Goal: Check status: Check status

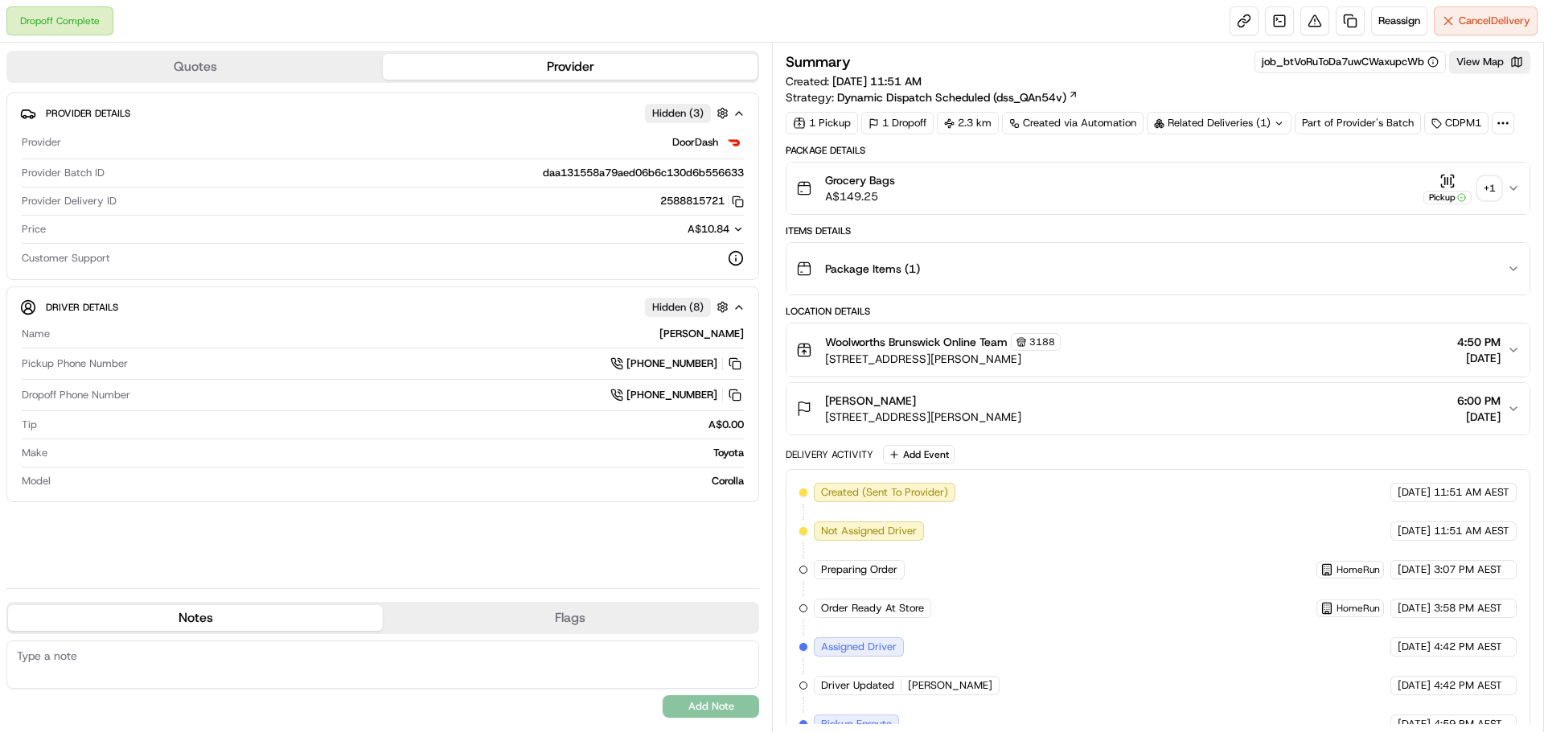
click at [1481, 179] on div "+ 1" at bounding box center [1489, 188] width 23 height 23
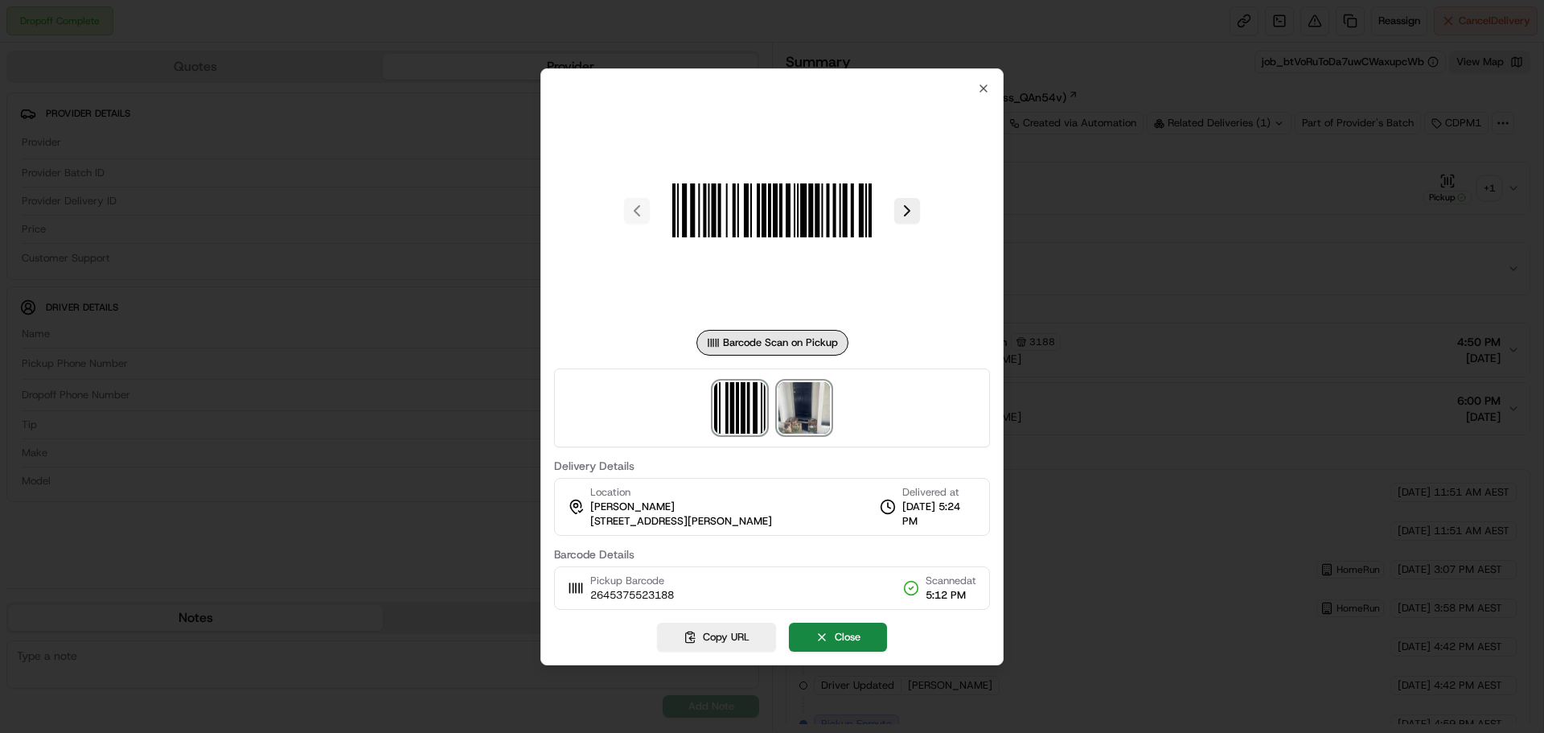
click at [820, 407] on img at bounding box center [804, 407] width 51 height 51
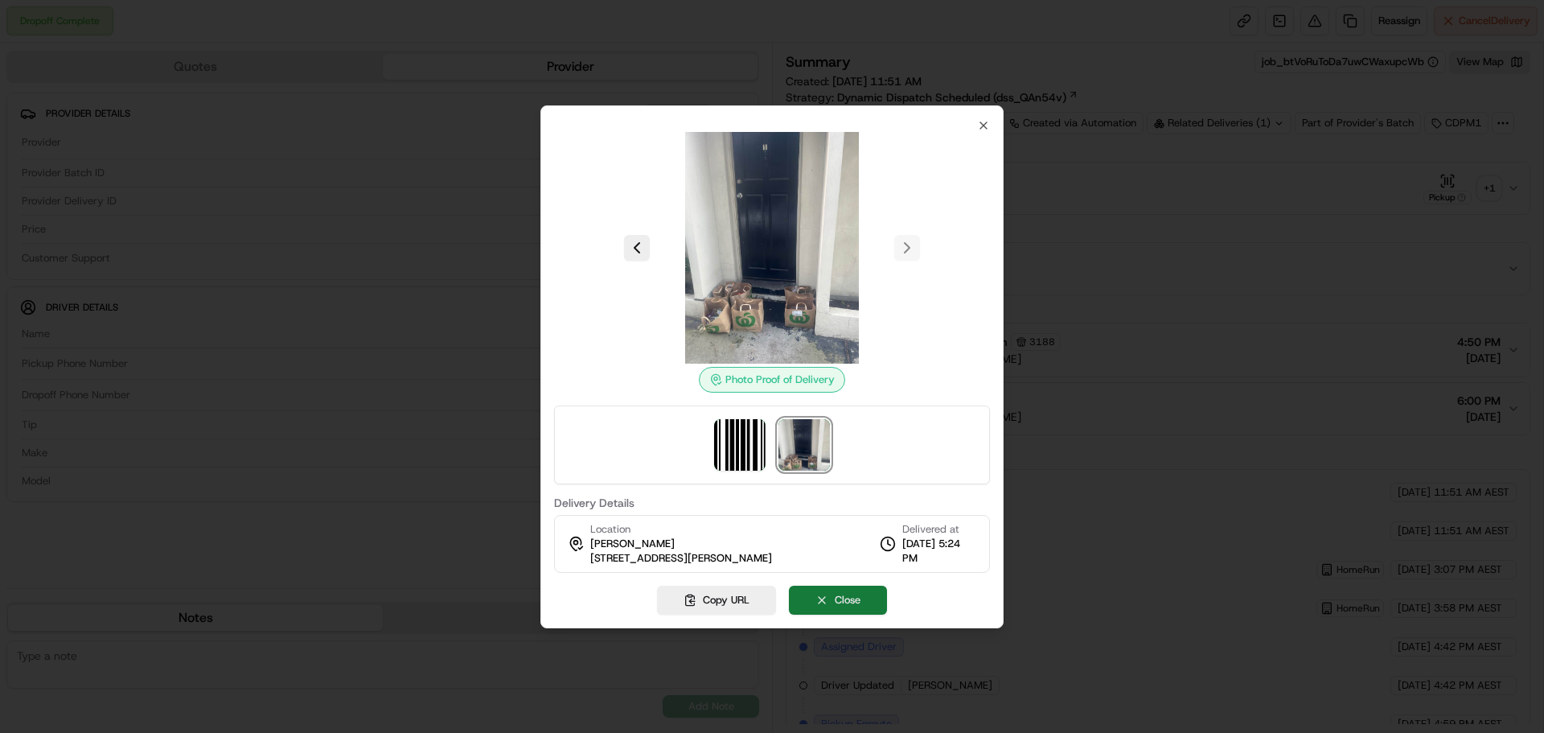
click at [879, 605] on button "Close" at bounding box center [838, 600] width 98 height 29
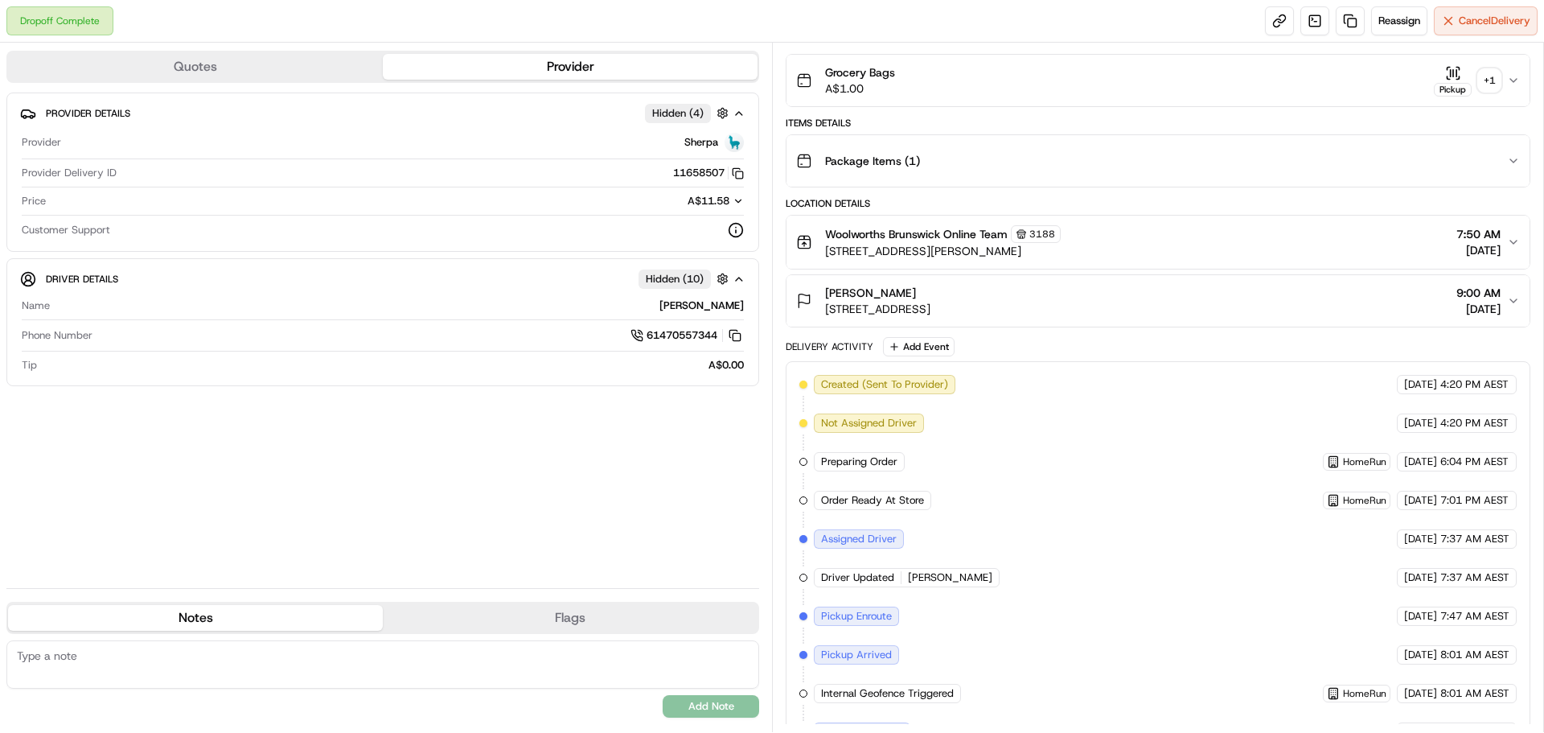
scroll to position [255, 0]
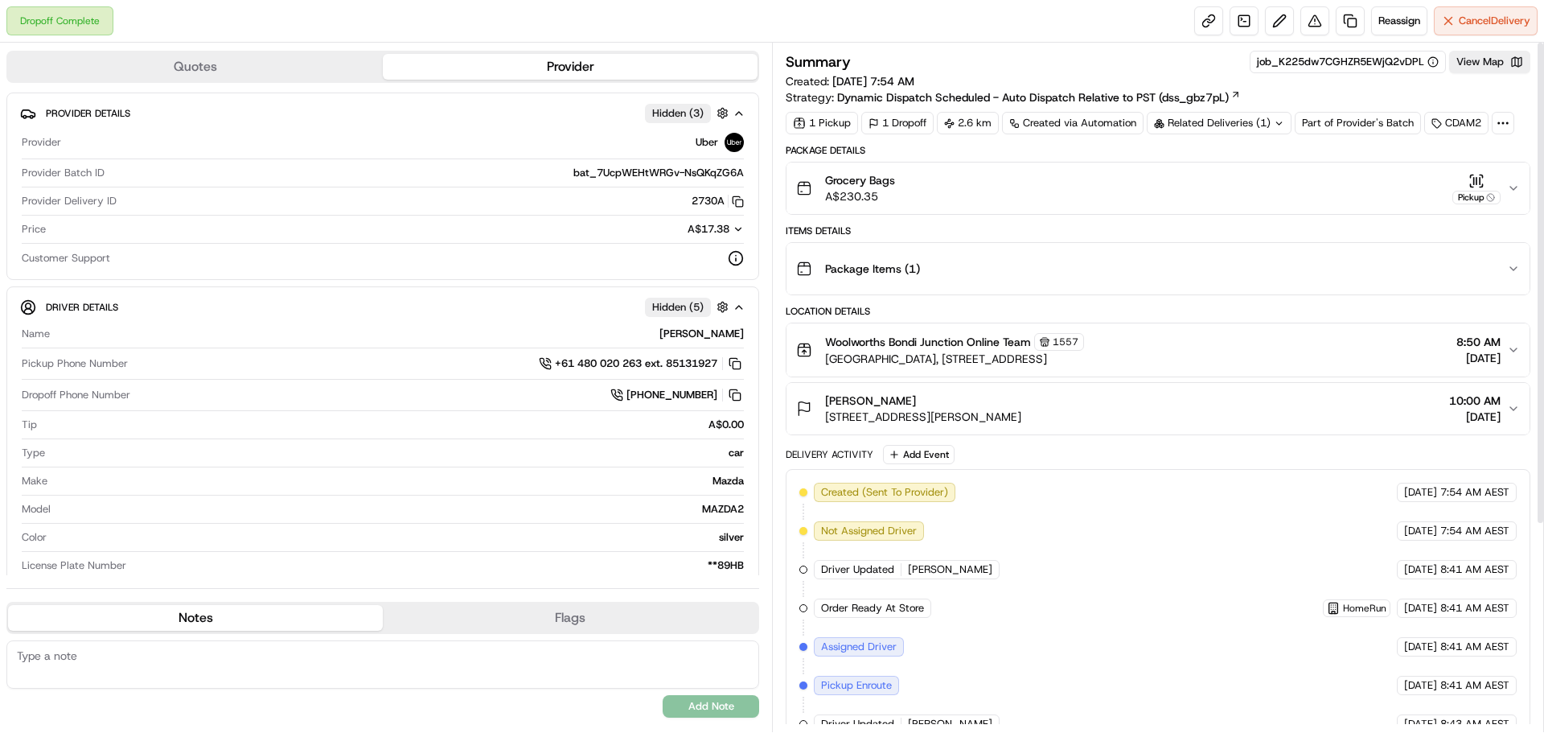
click at [1518, 193] on icon "button" at bounding box center [1513, 188] width 13 height 13
